Goal: Communication & Community: Connect with others

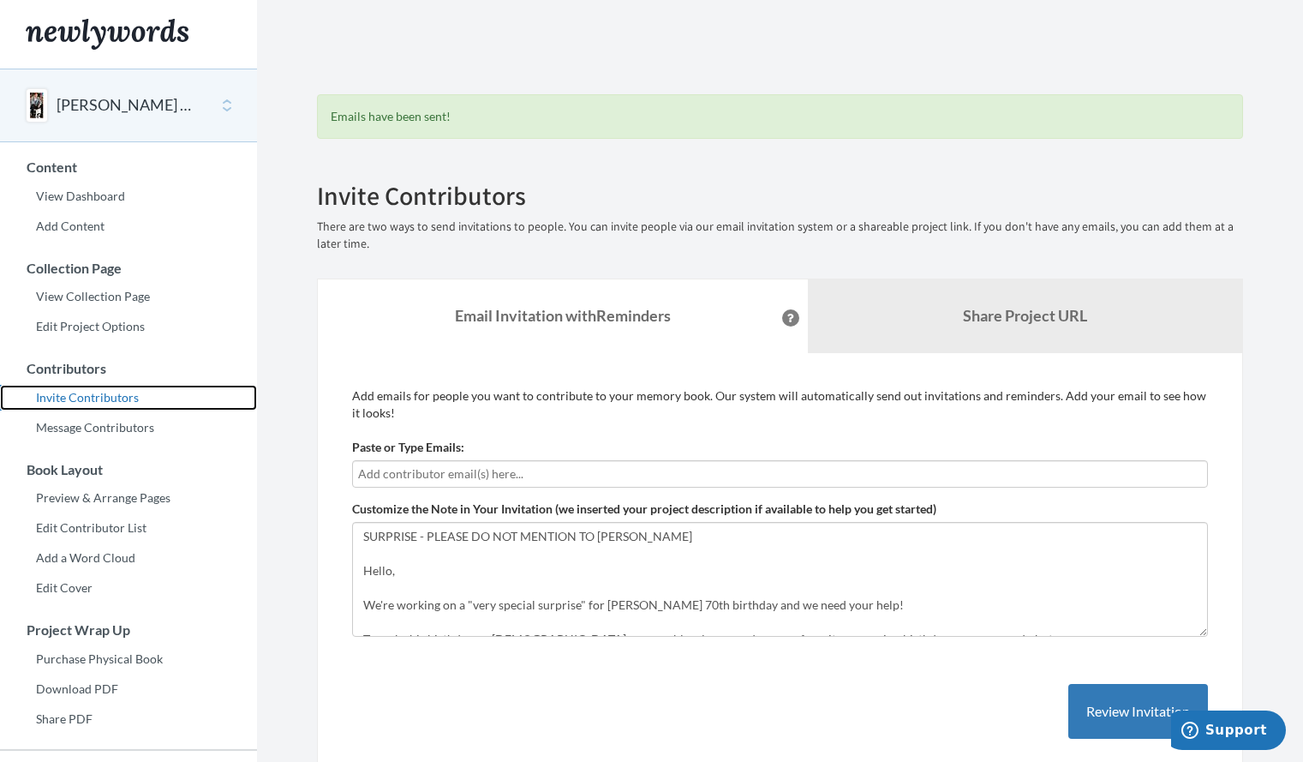
click at [96, 401] on link "Invite Contributors" at bounding box center [128, 398] width 257 height 26
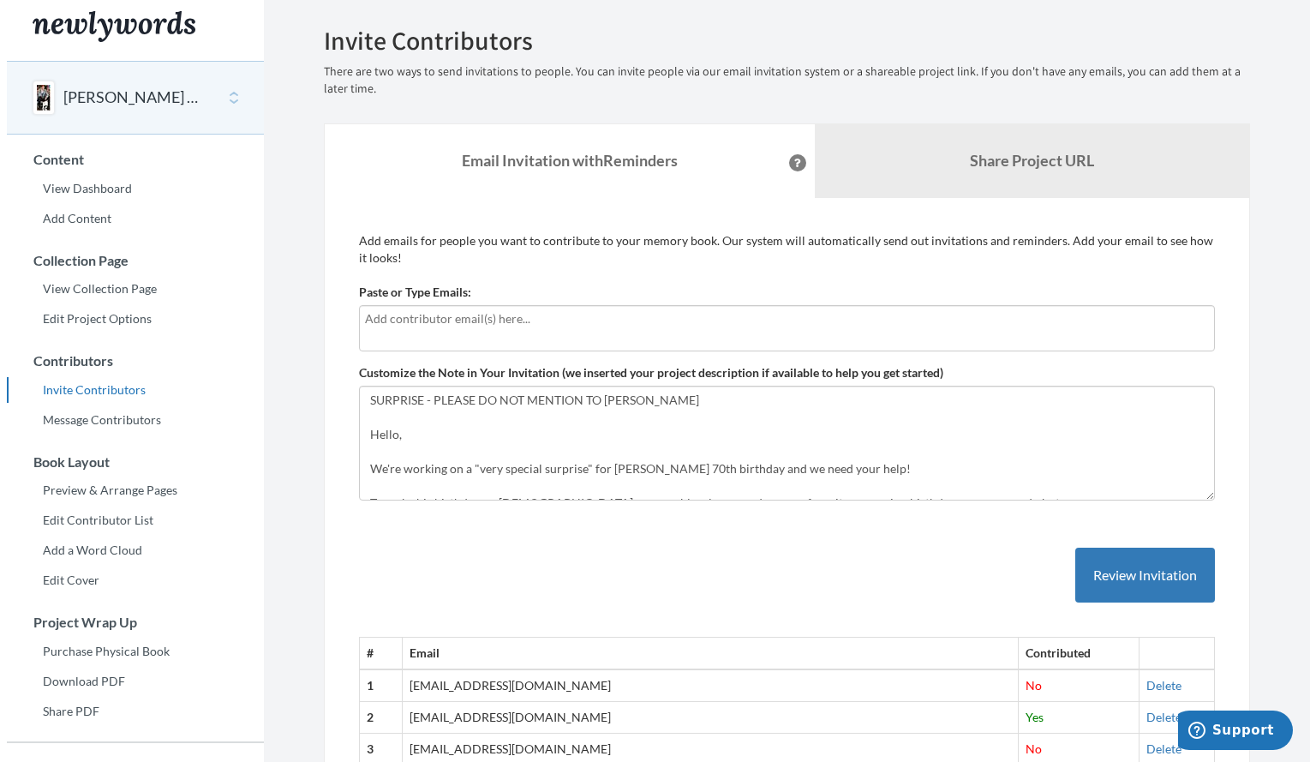
scroll to position [9, 0]
click at [368, 315] on input "text" at bounding box center [780, 317] width 844 height 19
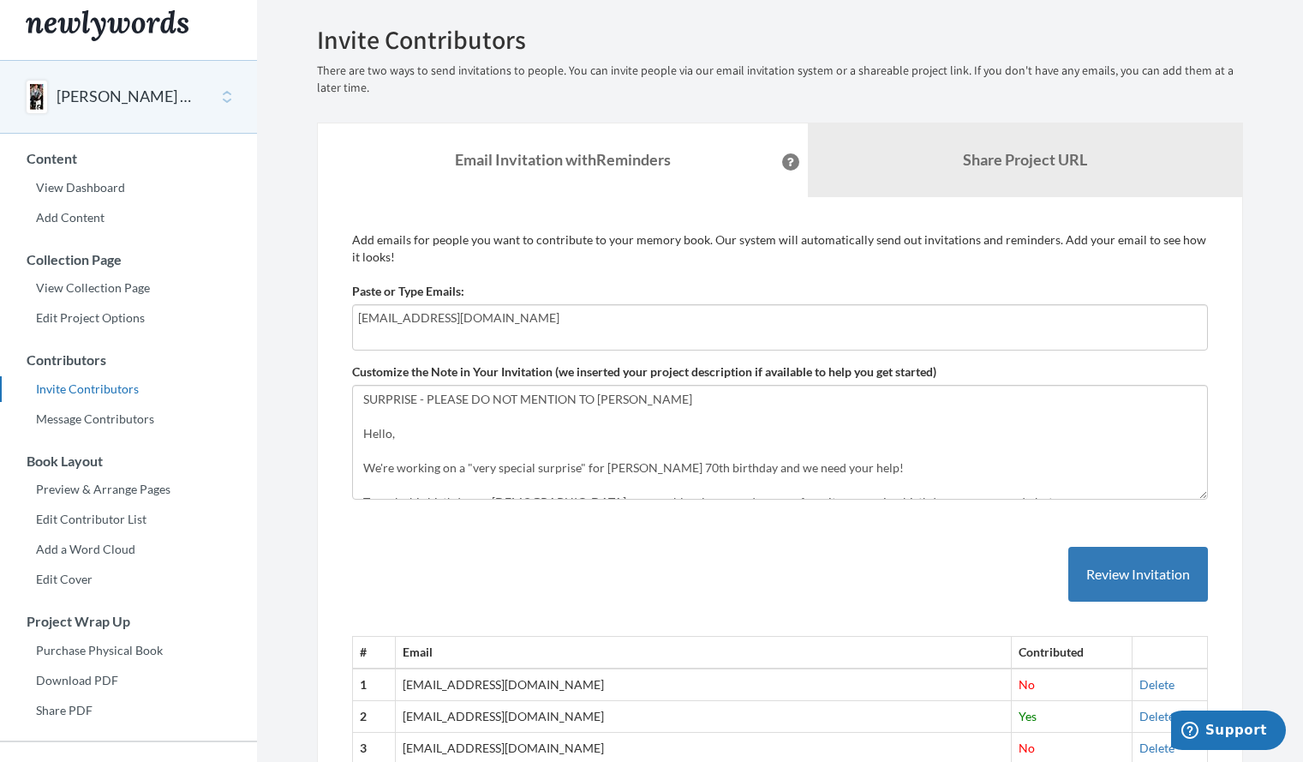
type input "s.lestersimmonds@gmail.com"
click at [1133, 577] on button "Review Invitation" at bounding box center [1138, 575] width 140 height 56
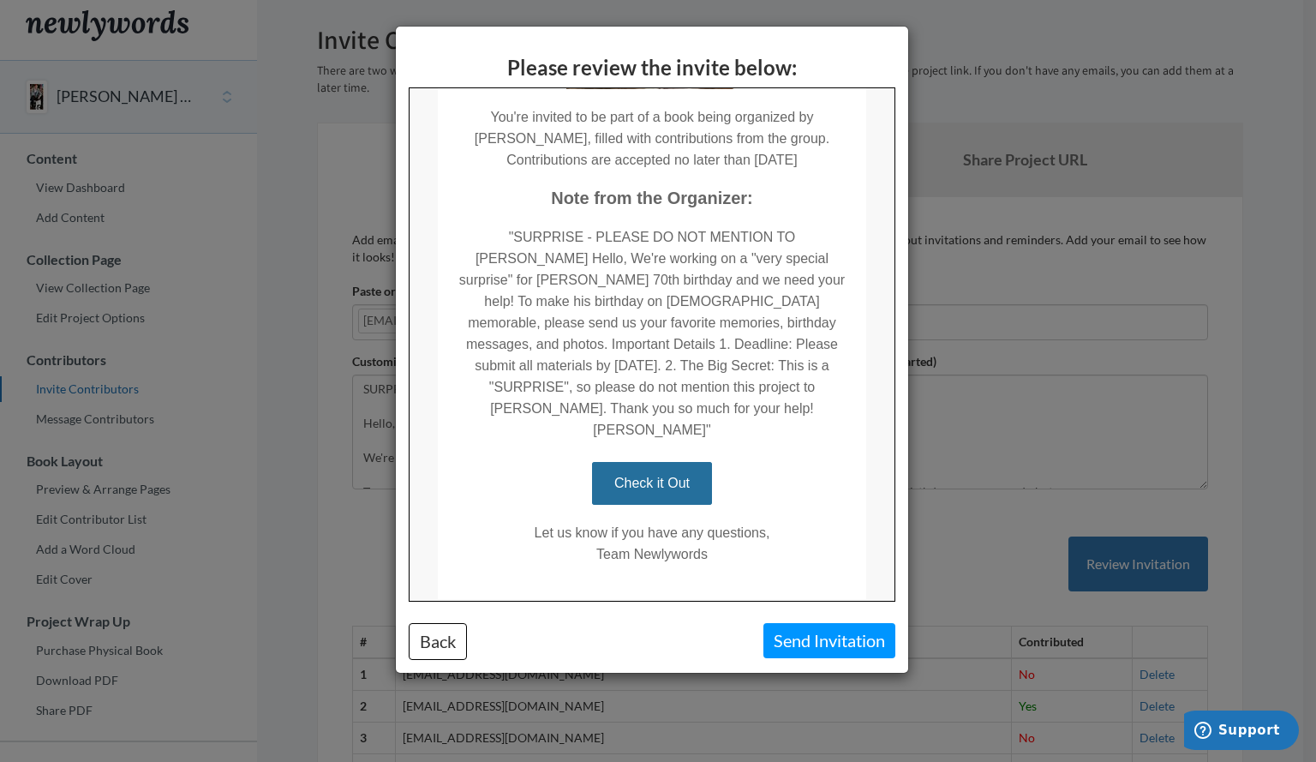
scroll to position [445, 0]
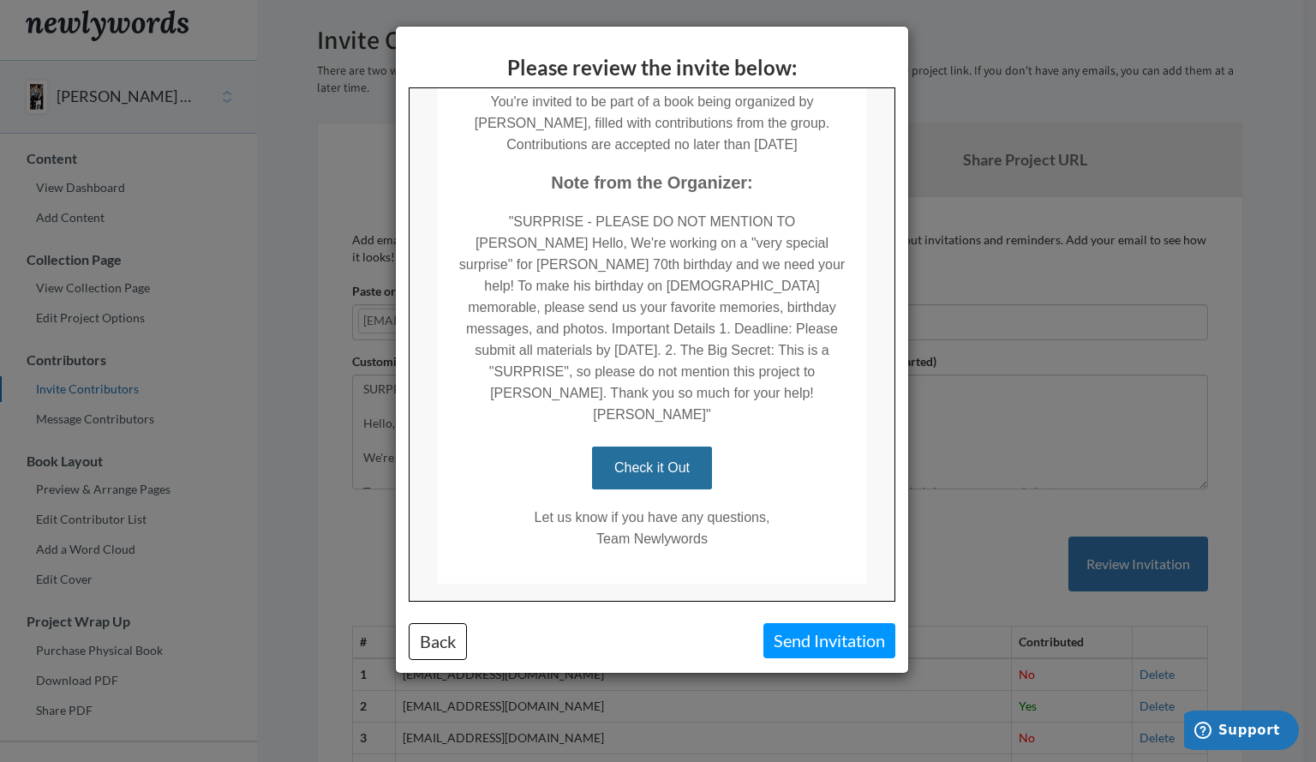
drag, startPoint x: 884, startPoint y: 324, endPoint x: 1308, endPoint y: 671, distance: 548.0
click at [816, 651] on button "Send Invitation" at bounding box center [829, 640] width 132 height 35
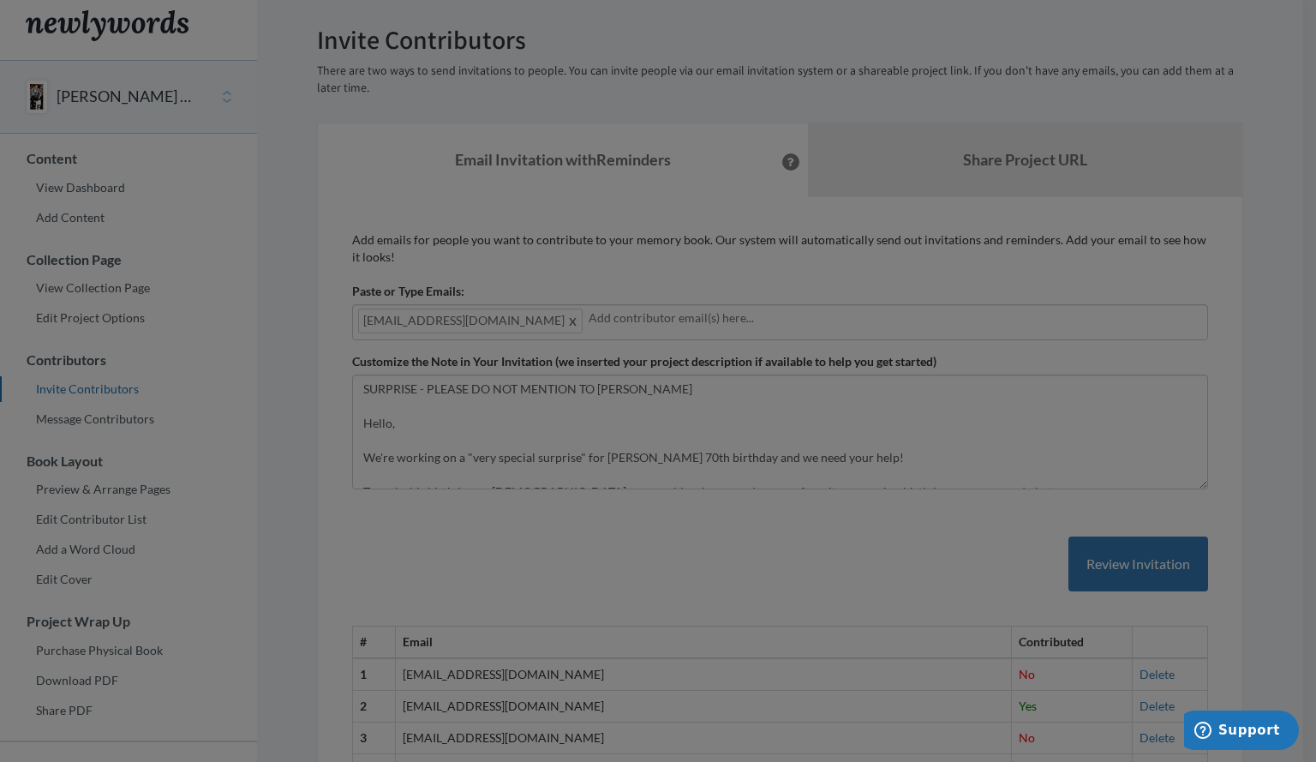
scroll to position [0, 0]
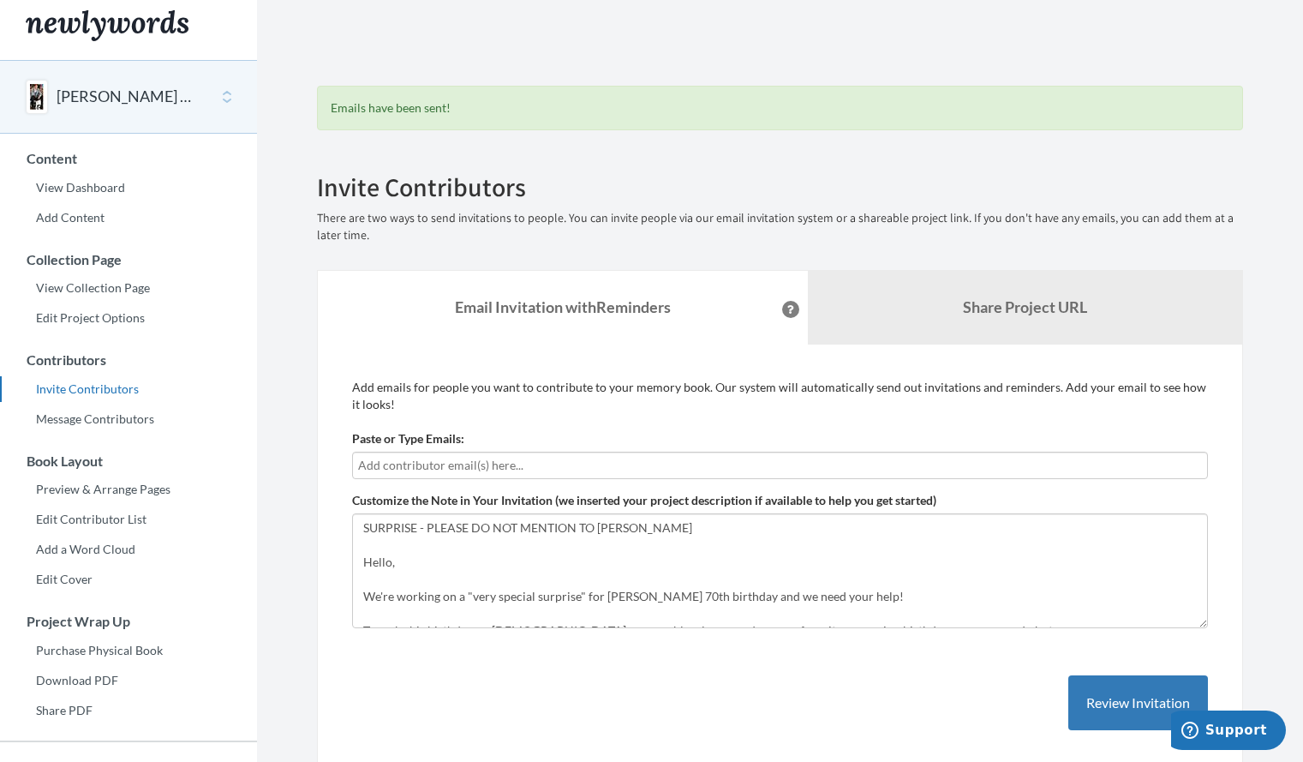
click at [362, 458] on input "text" at bounding box center [780, 465] width 844 height 19
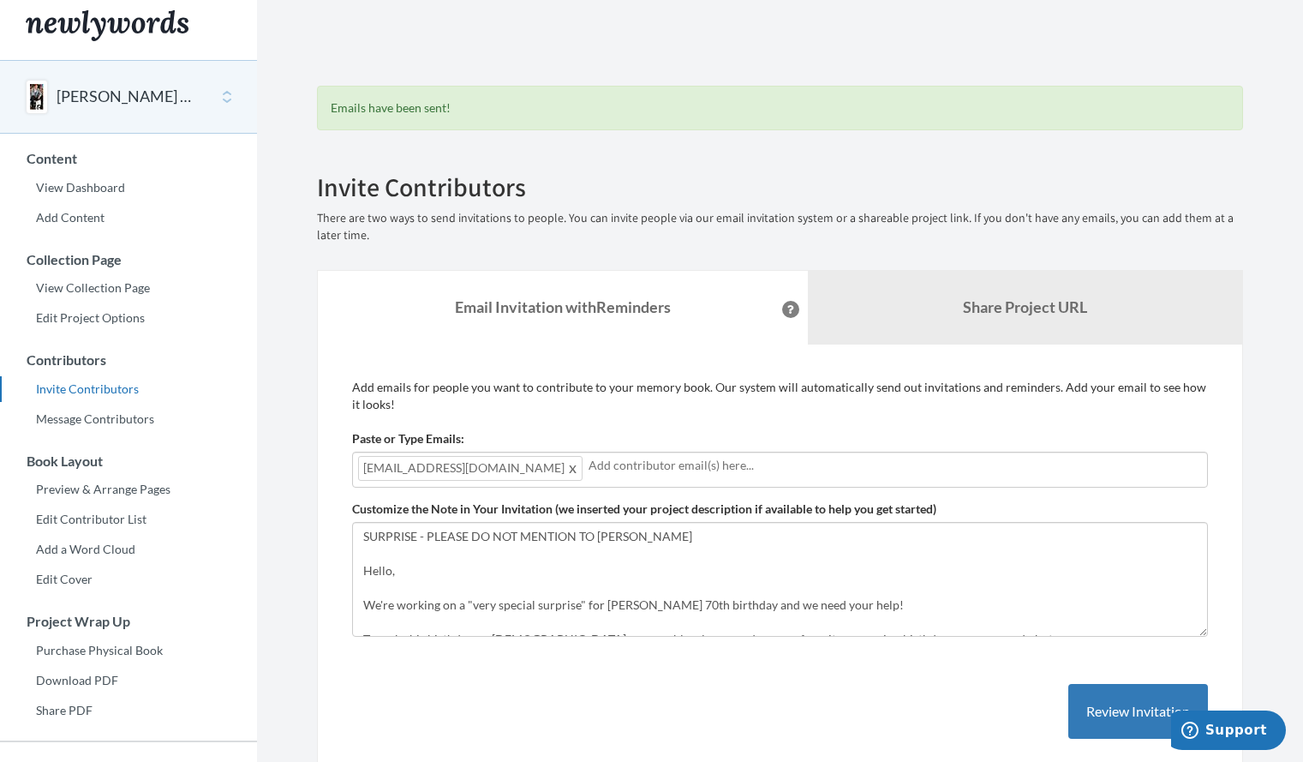
click at [613, 469] on input "text" at bounding box center [895, 465] width 613 height 19
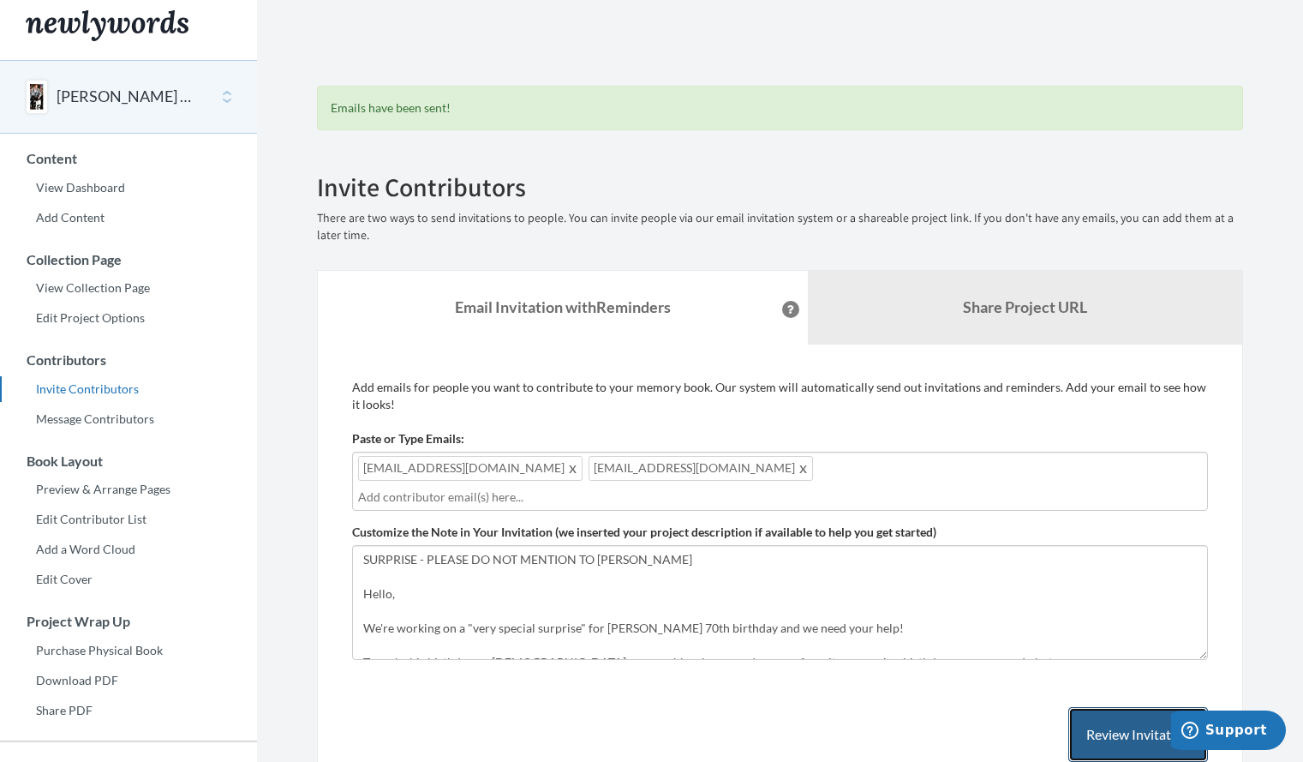
click at [1147, 711] on button "Review Invitation" at bounding box center [1138, 735] width 140 height 56
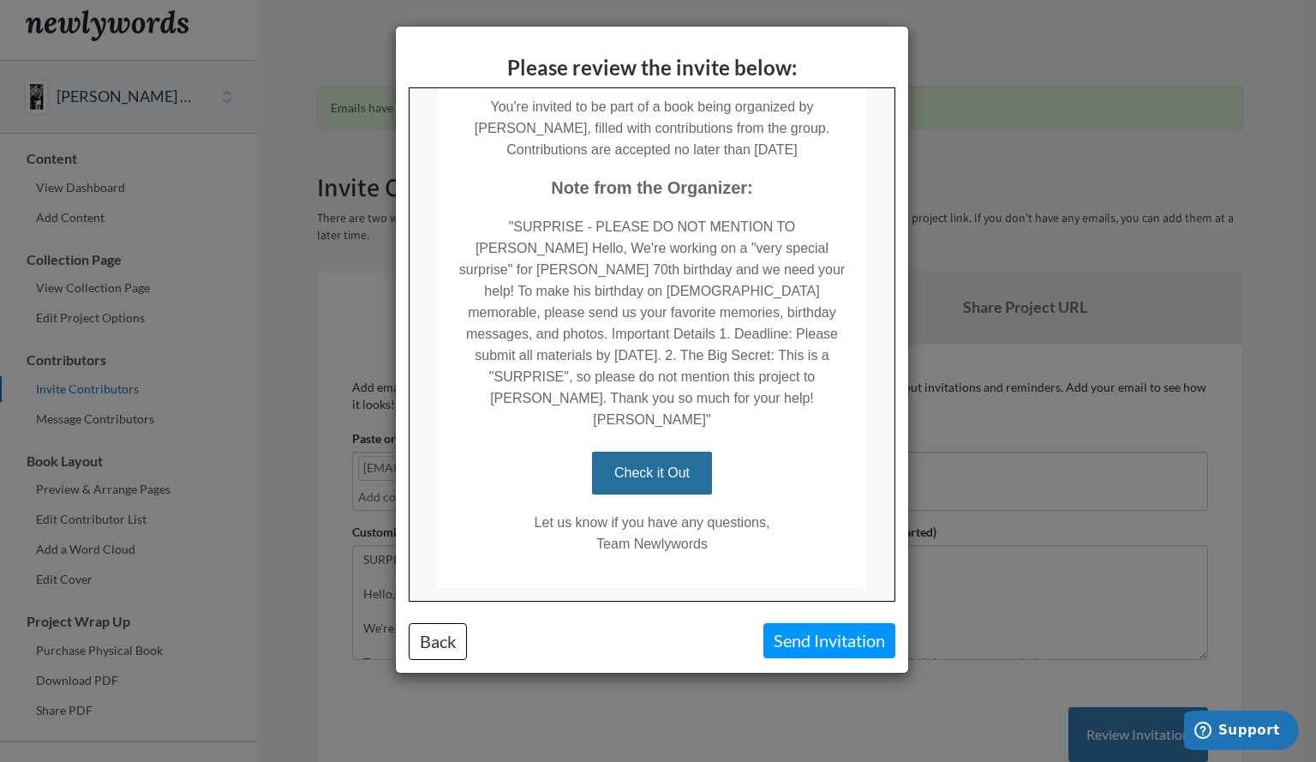
drag, startPoint x: 885, startPoint y: 331, endPoint x: 1359, endPoint y: 642, distance: 566.8
click at [846, 637] on button "Send Invitation" at bounding box center [829, 640] width 132 height 35
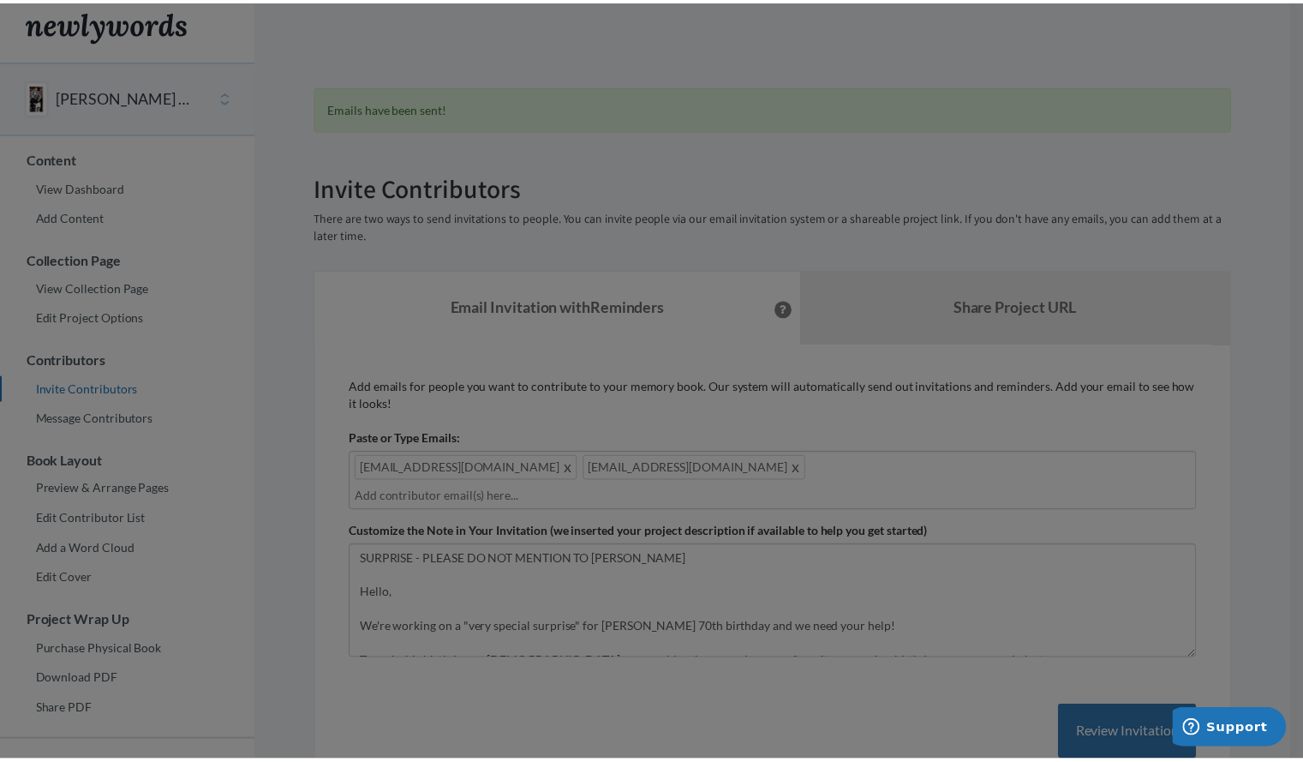
scroll to position [0, 0]
